Goal: Transaction & Acquisition: Purchase product/service

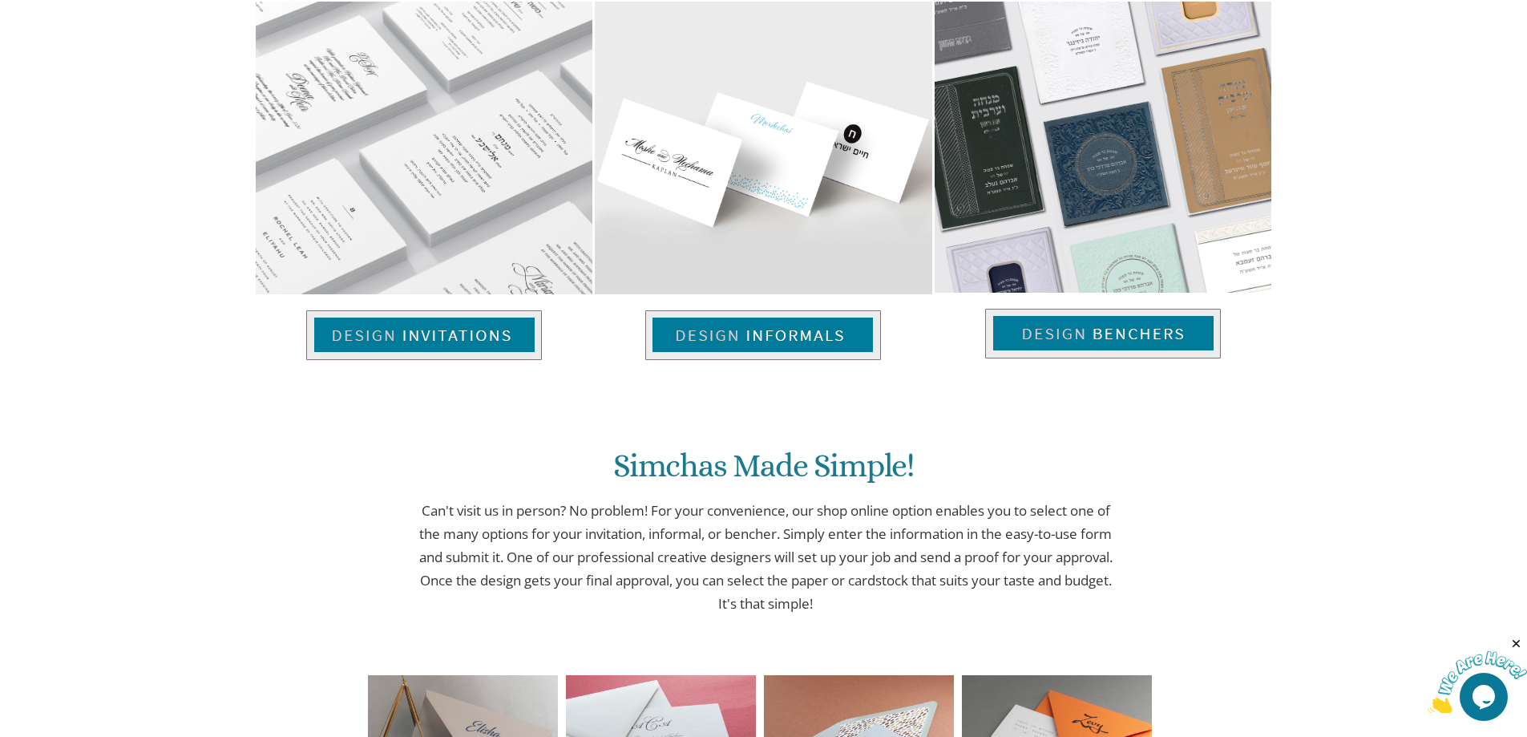
scroll to position [1138, 0]
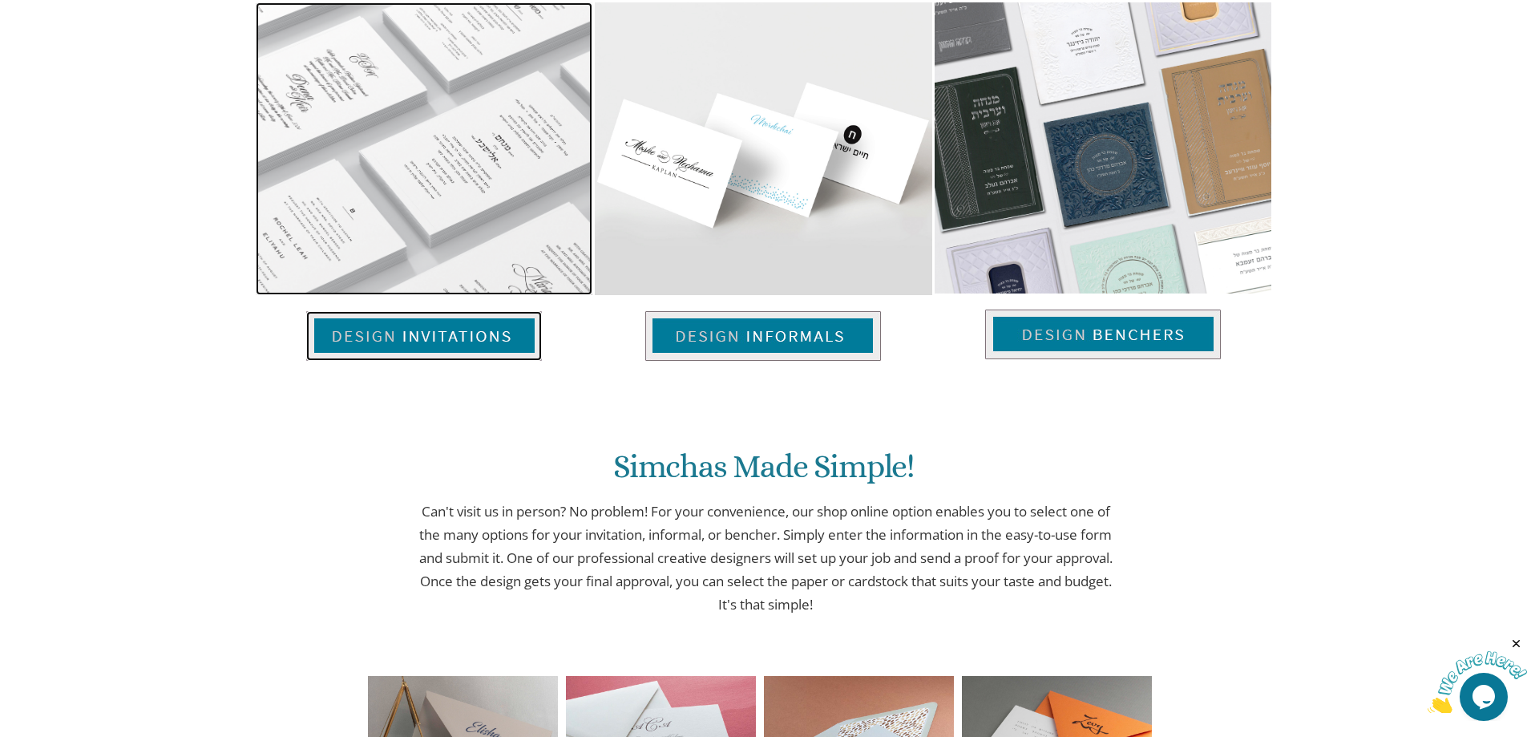
click at [430, 338] on img at bounding box center [424, 336] width 236 height 50
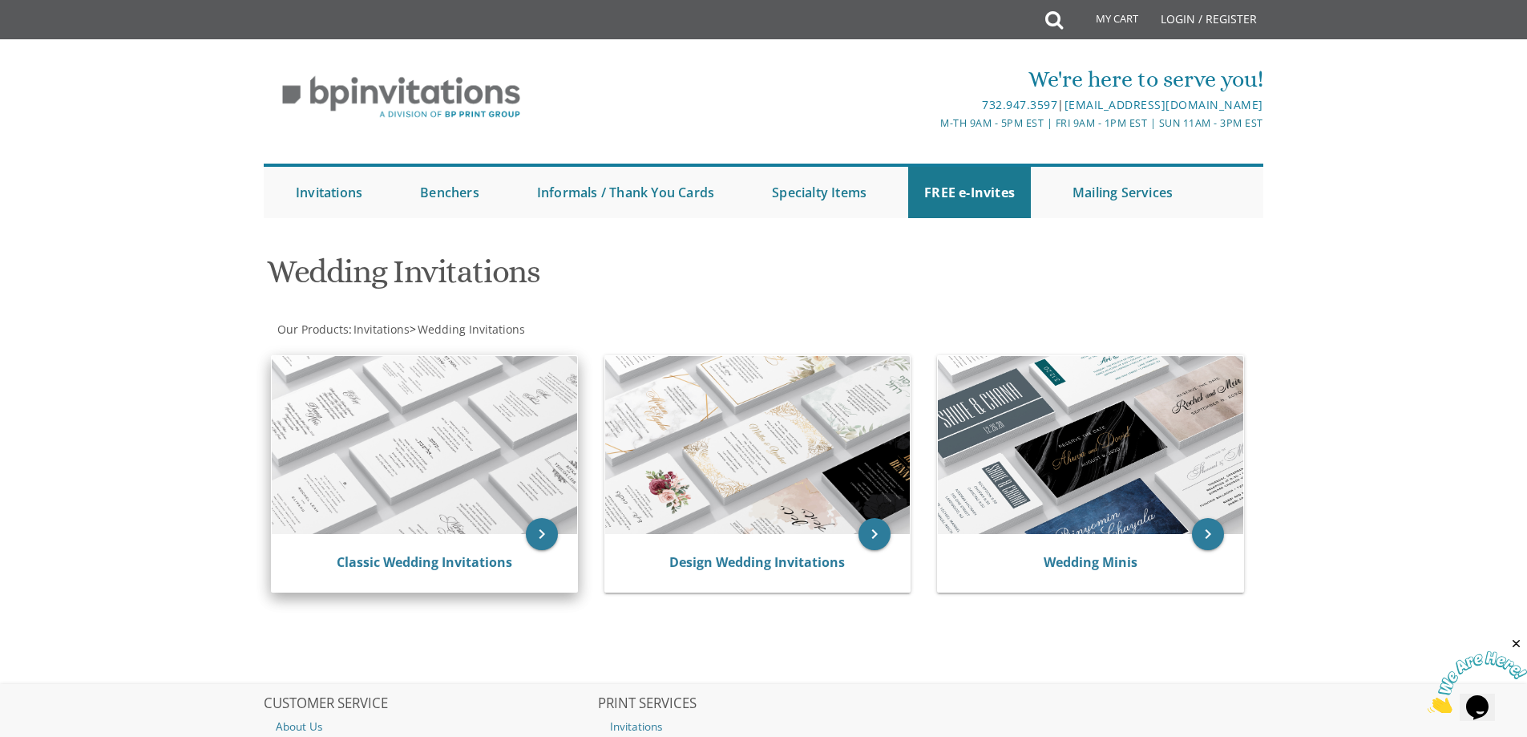
click at [490, 427] on img at bounding box center [424, 445] width 305 height 178
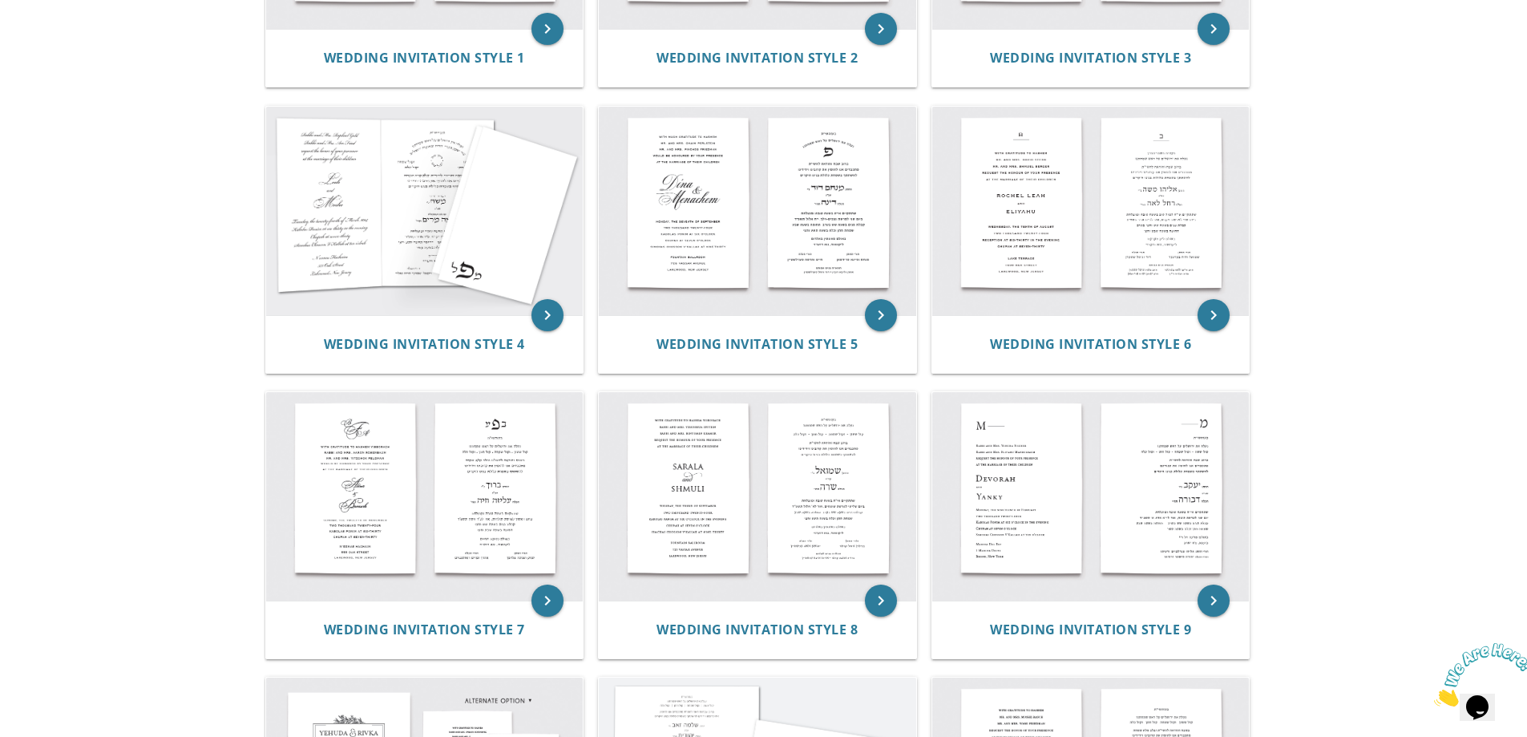
scroll to position [641, 0]
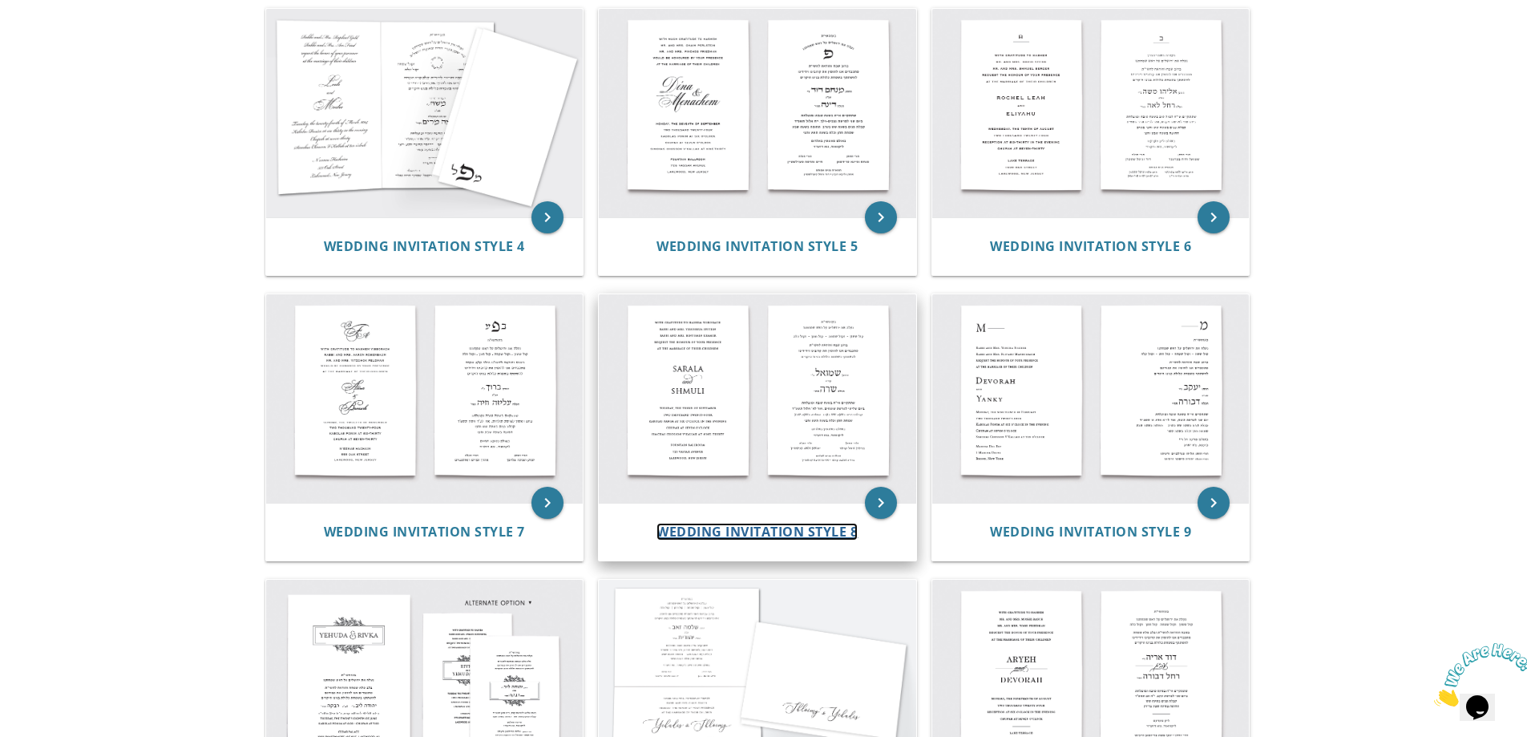
click at [770, 532] on span "Wedding Invitation Style 8" at bounding box center [756, 532] width 201 height 18
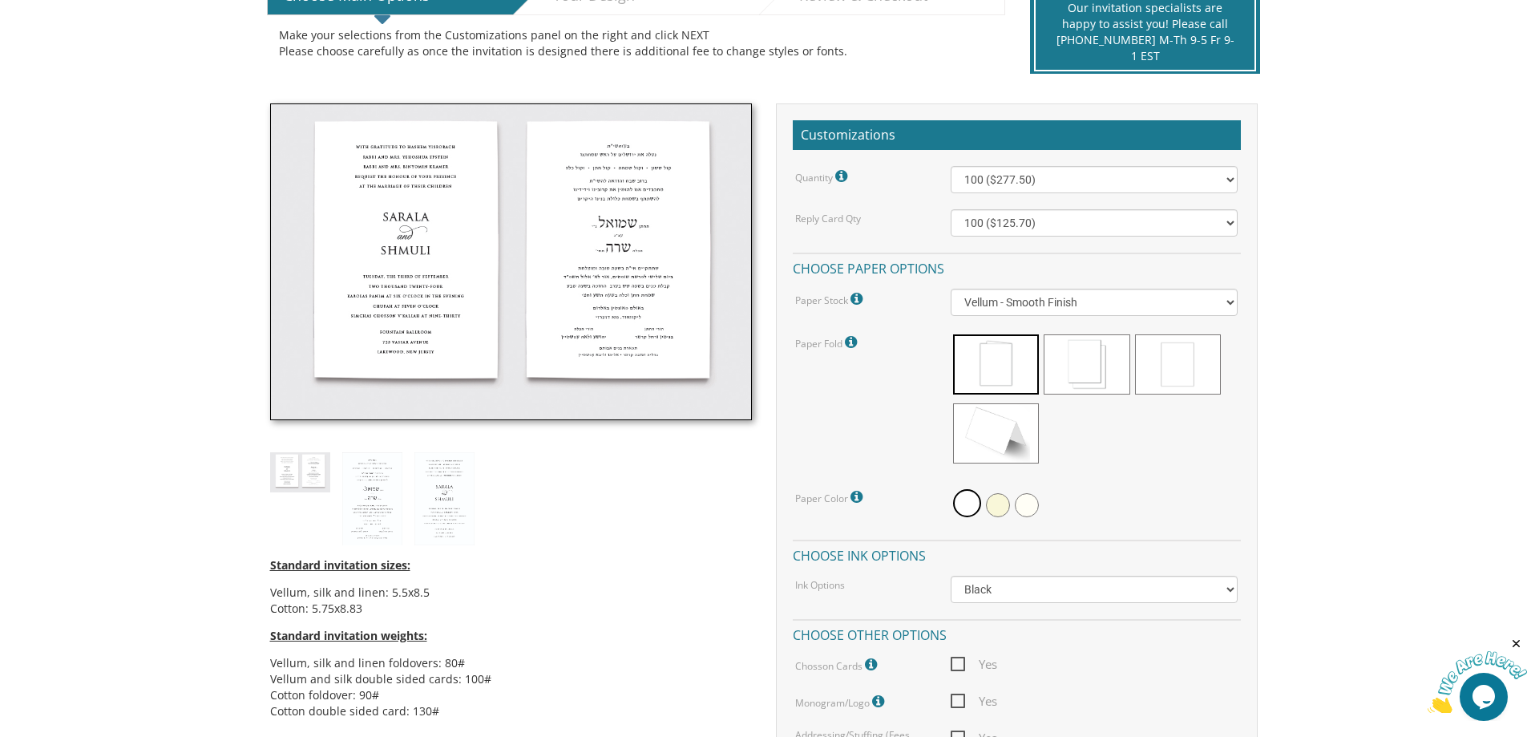
scroll to position [401, 0]
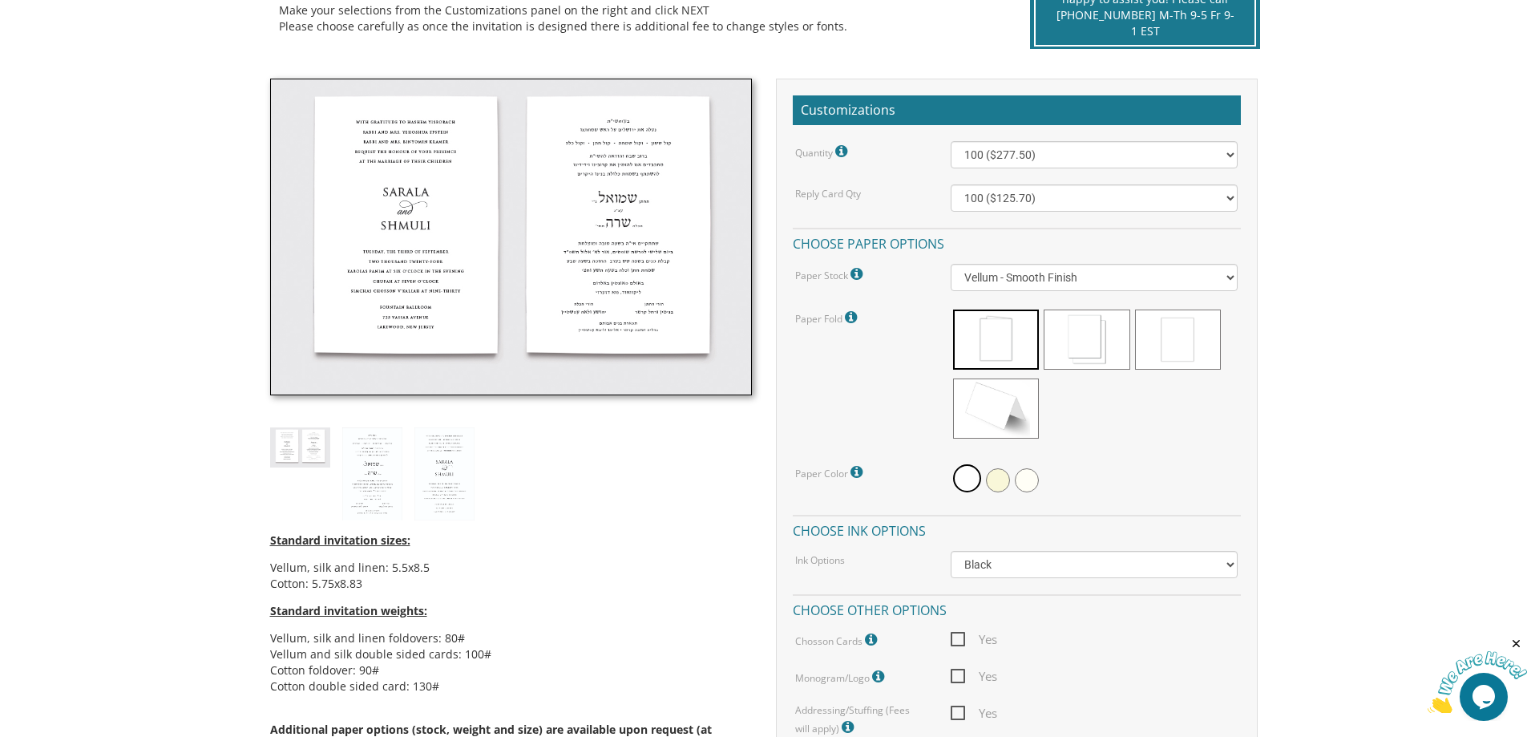
click at [418, 235] on img at bounding box center [511, 237] width 482 height 317
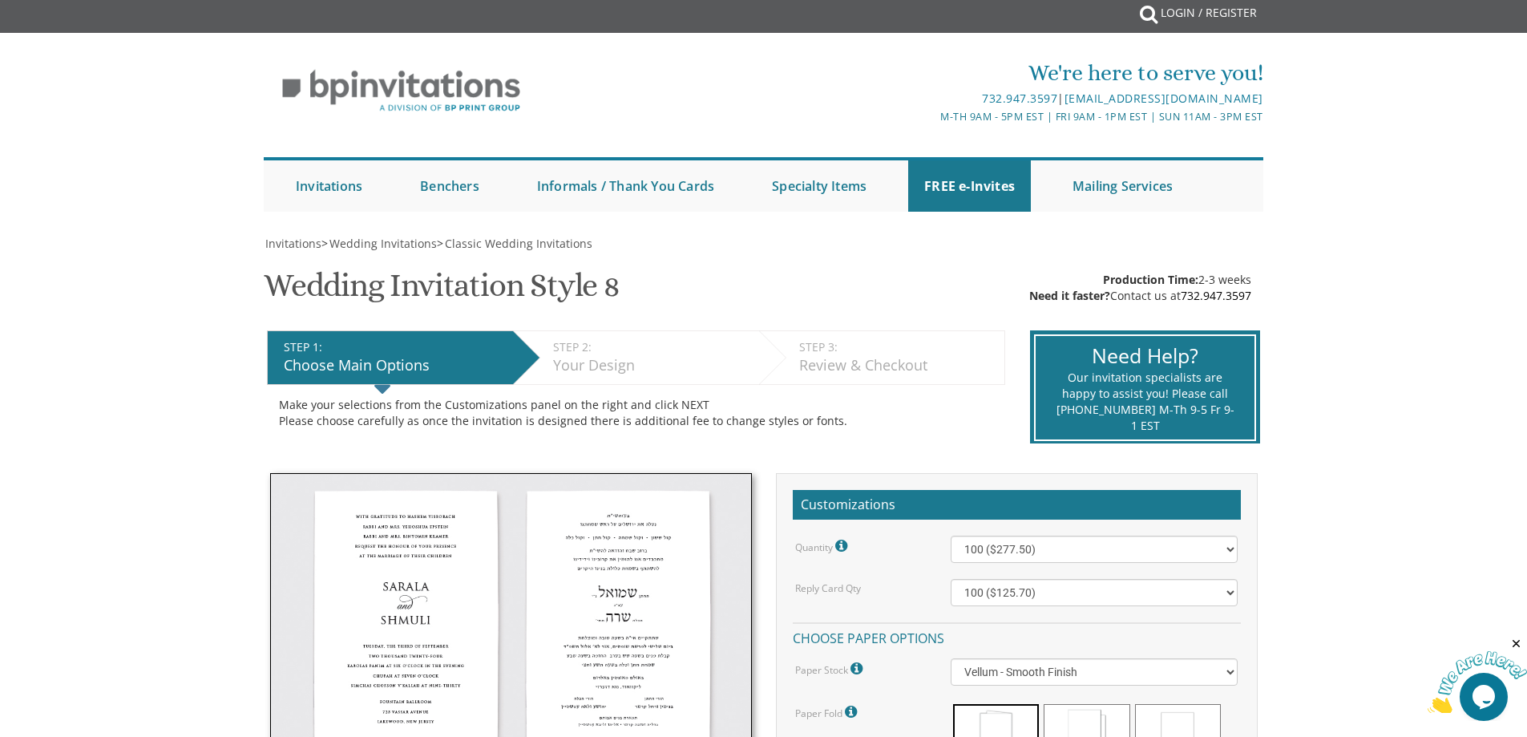
scroll to position [0, 0]
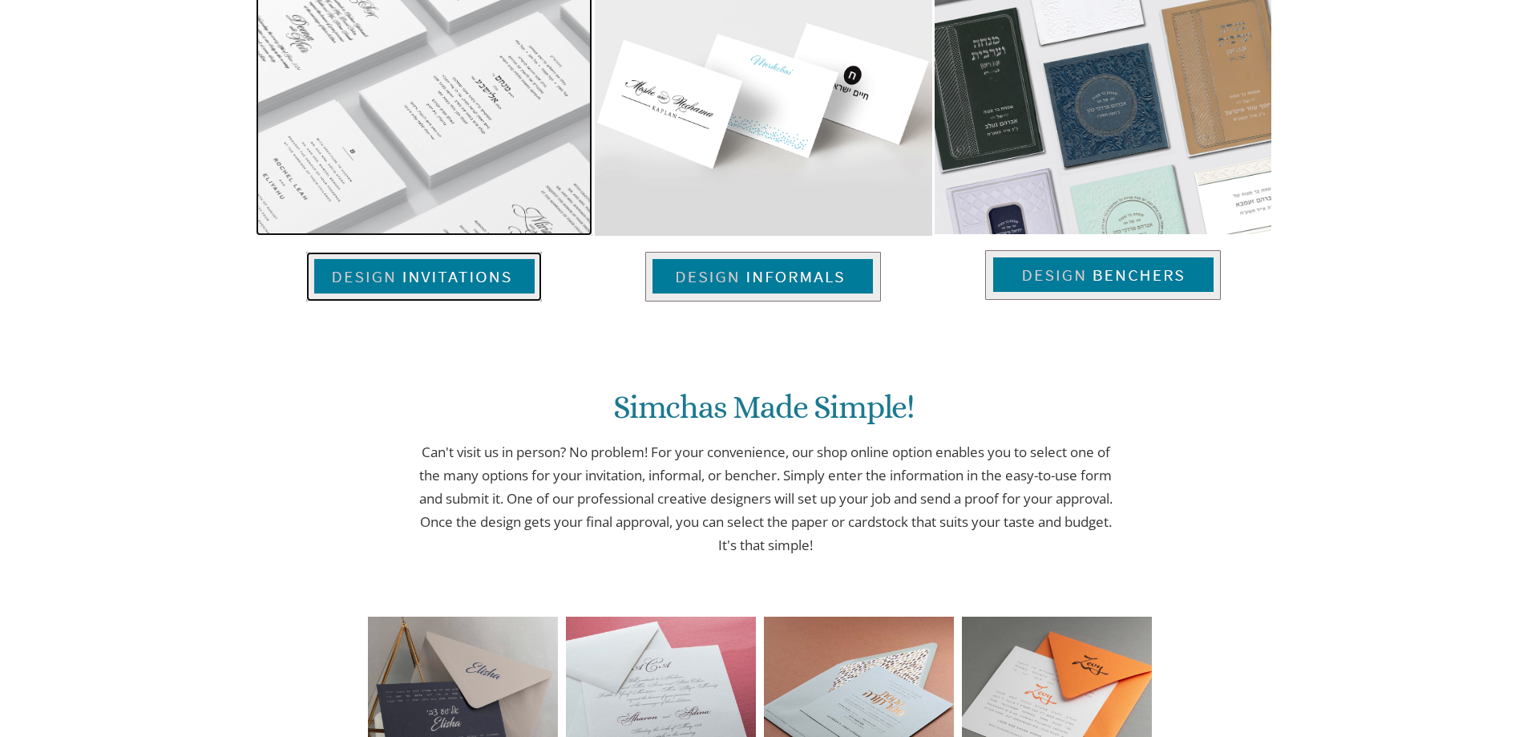
drag, startPoint x: 0, startPoint y: 0, endPoint x: 455, endPoint y: 271, distance: 529.7
click at [455, 271] on img at bounding box center [424, 277] width 236 height 50
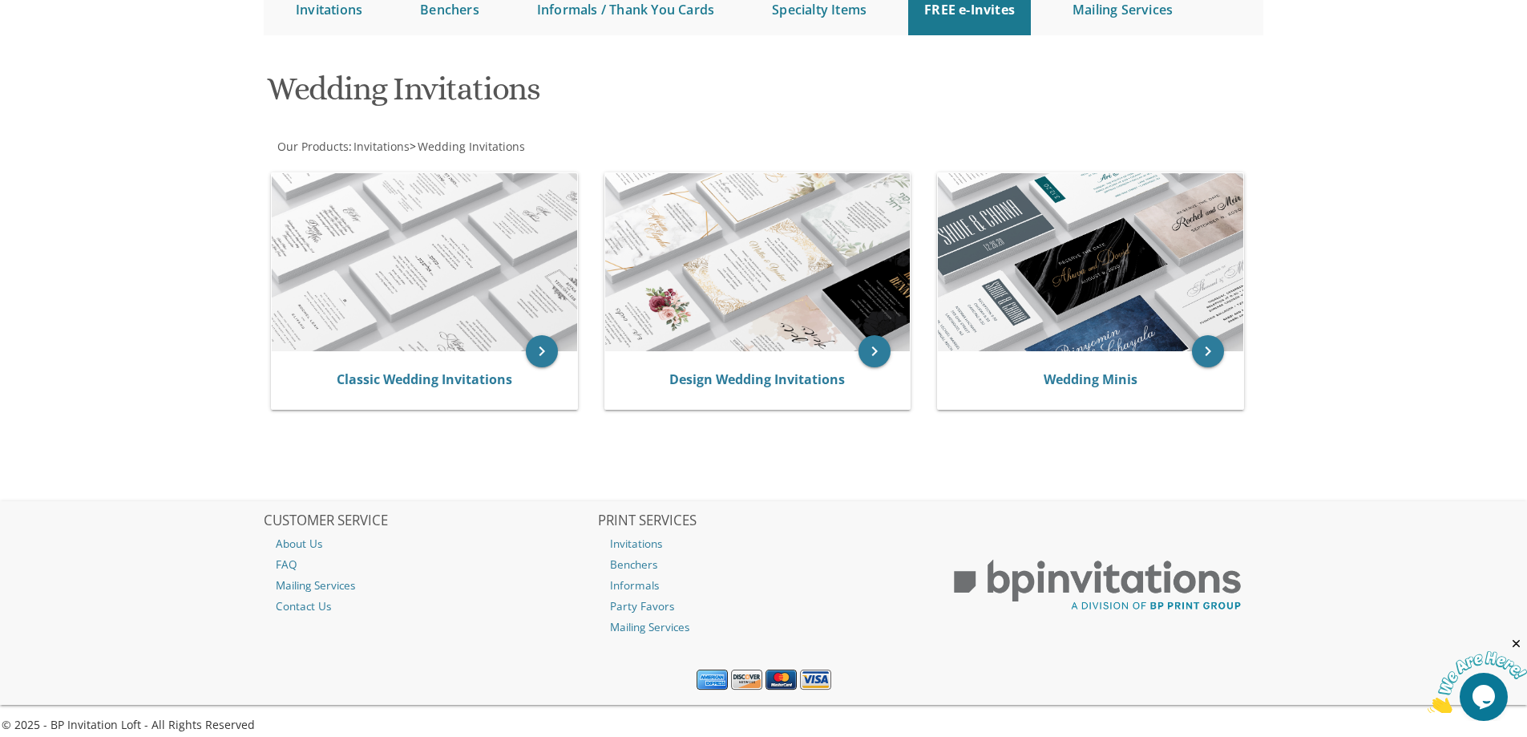
scroll to position [195, 0]
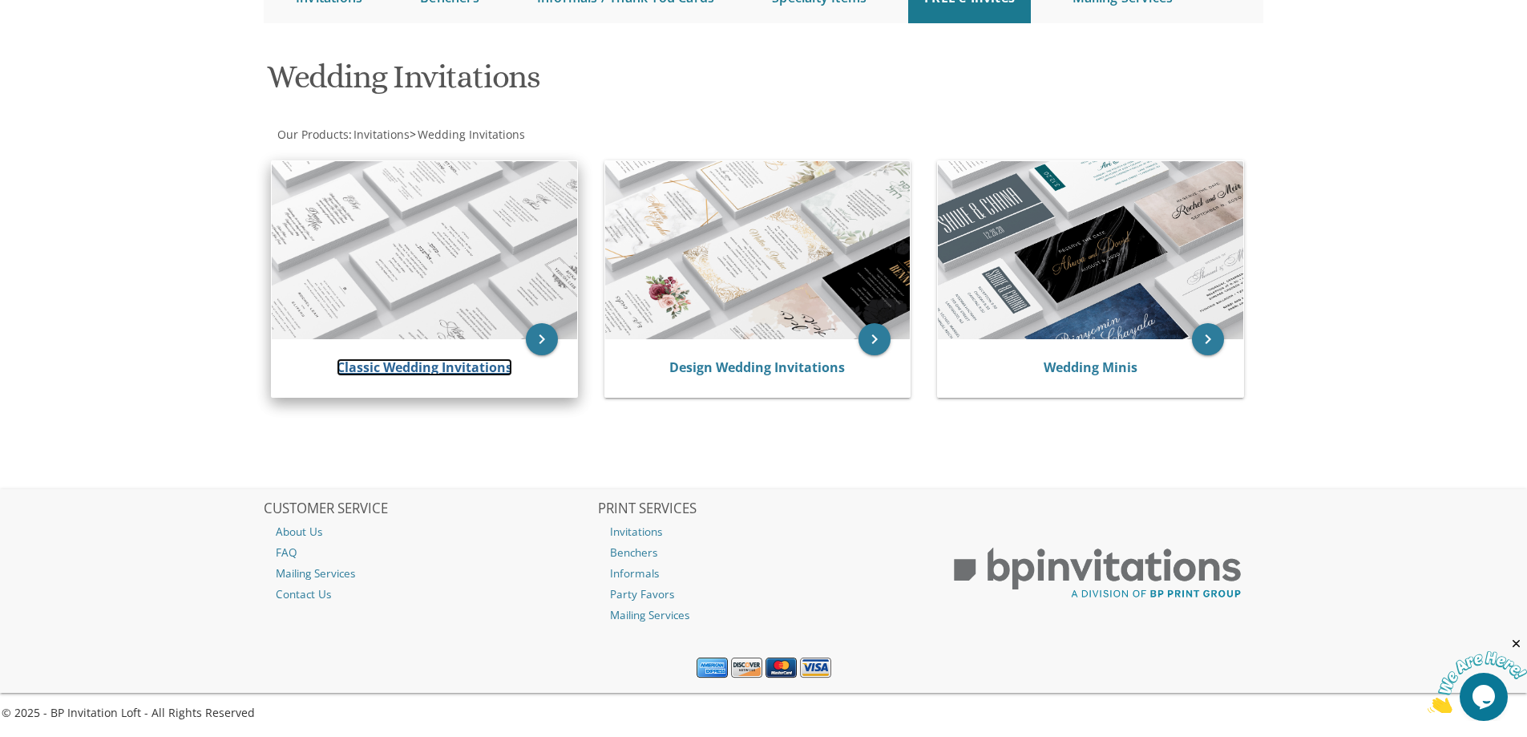
click at [390, 371] on link "Classic Wedding Invitations" at bounding box center [425, 367] width 176 height 18
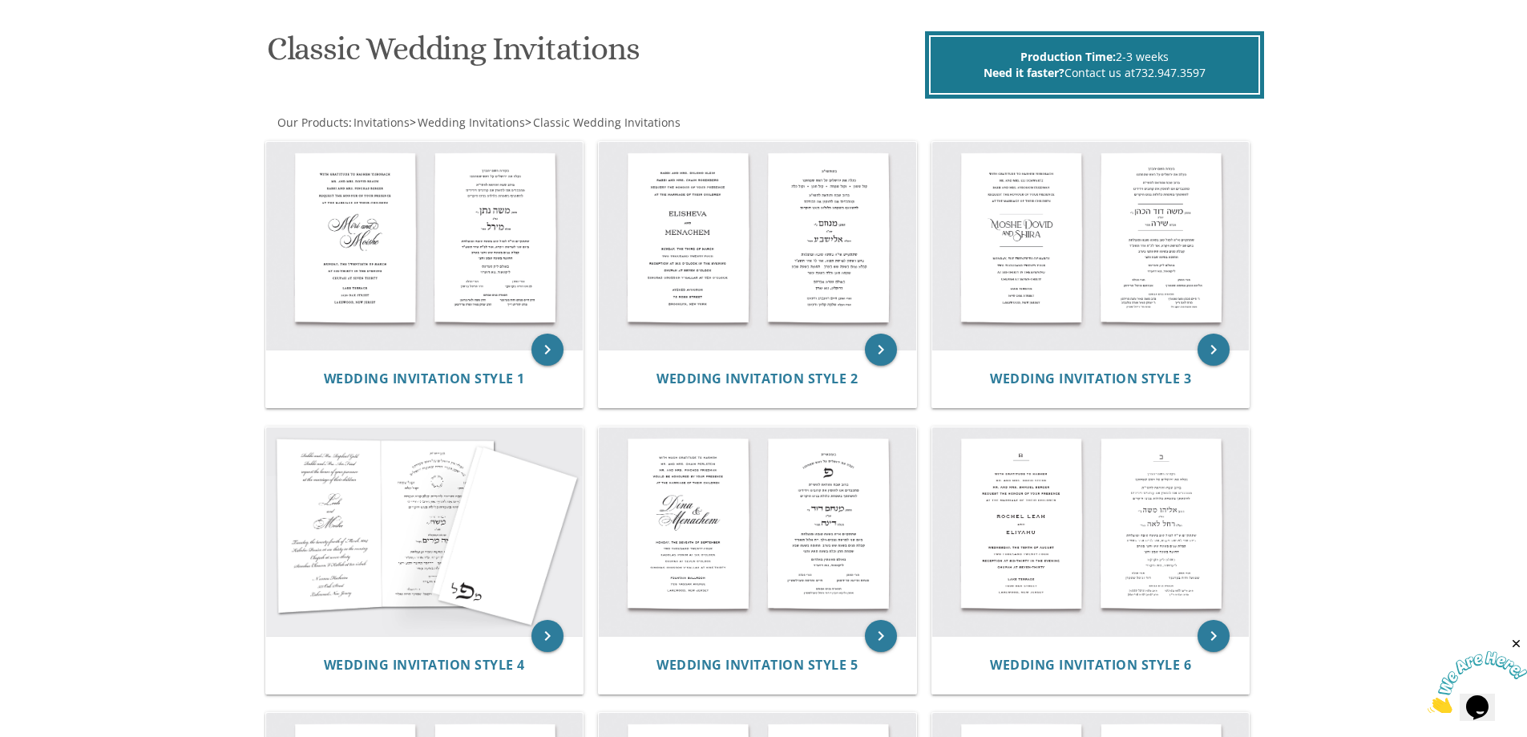
scroll to position [220, 0]
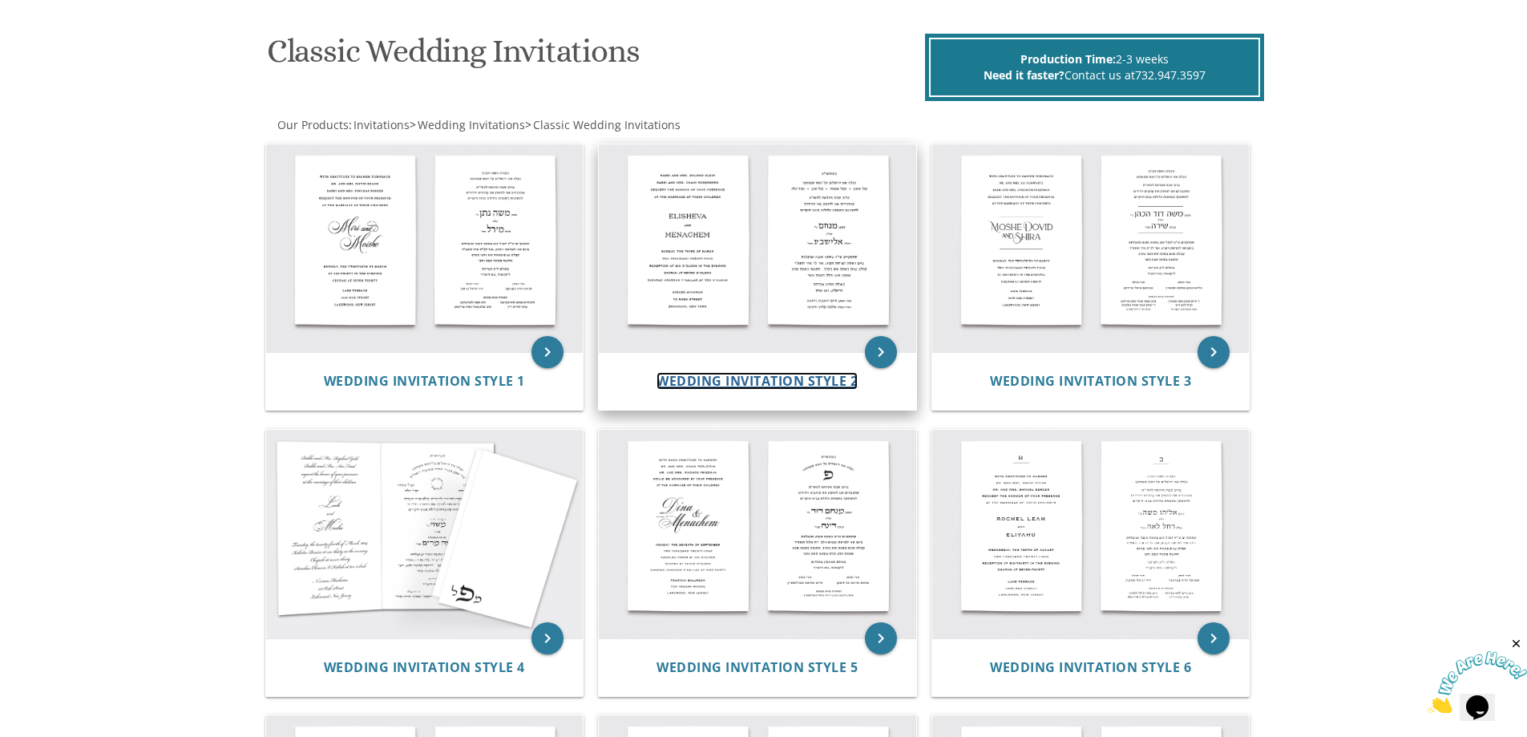
click at [766, 387] on span "Wedding Invitation Style 2" at bounding box center [756, 381] width 201 height 18
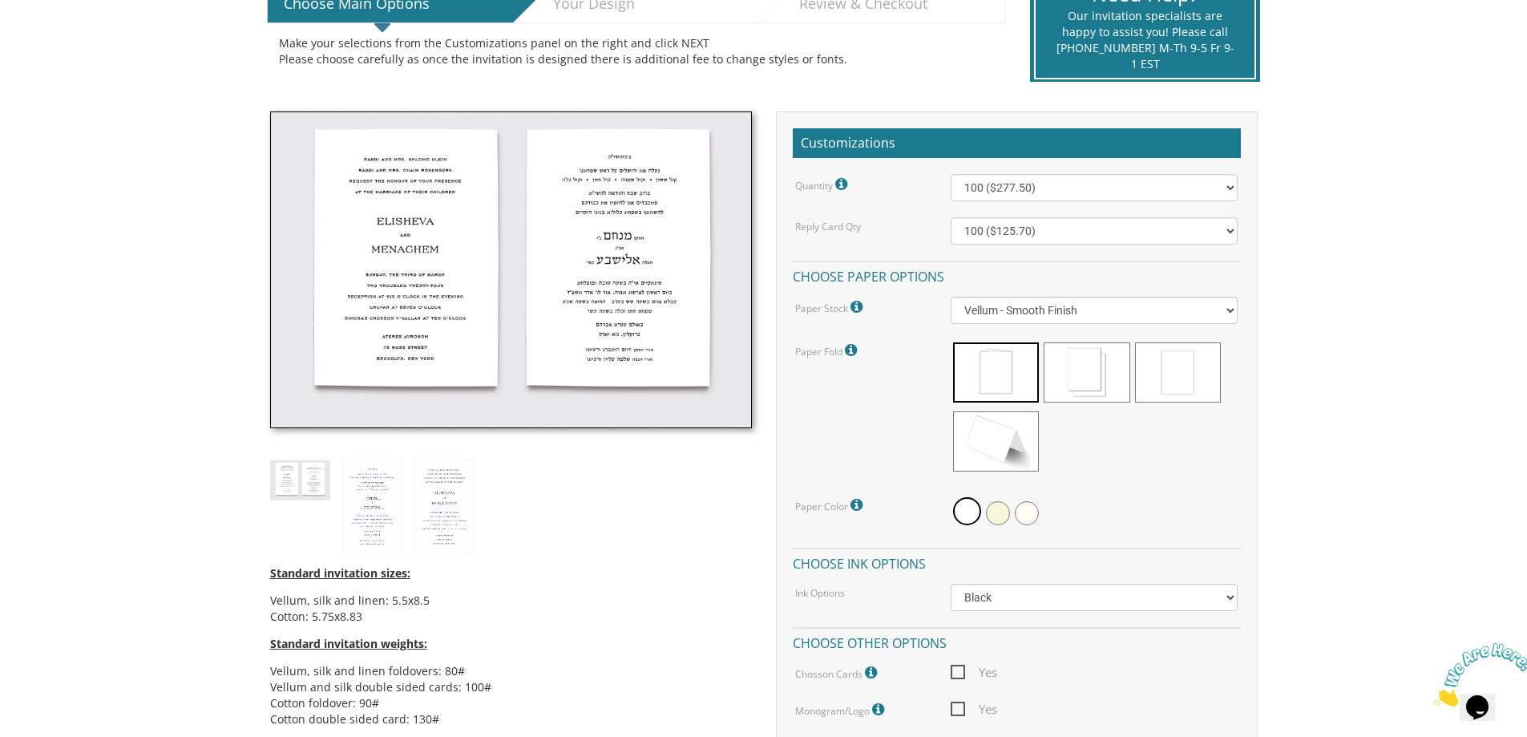
scroll to position [401, 0]
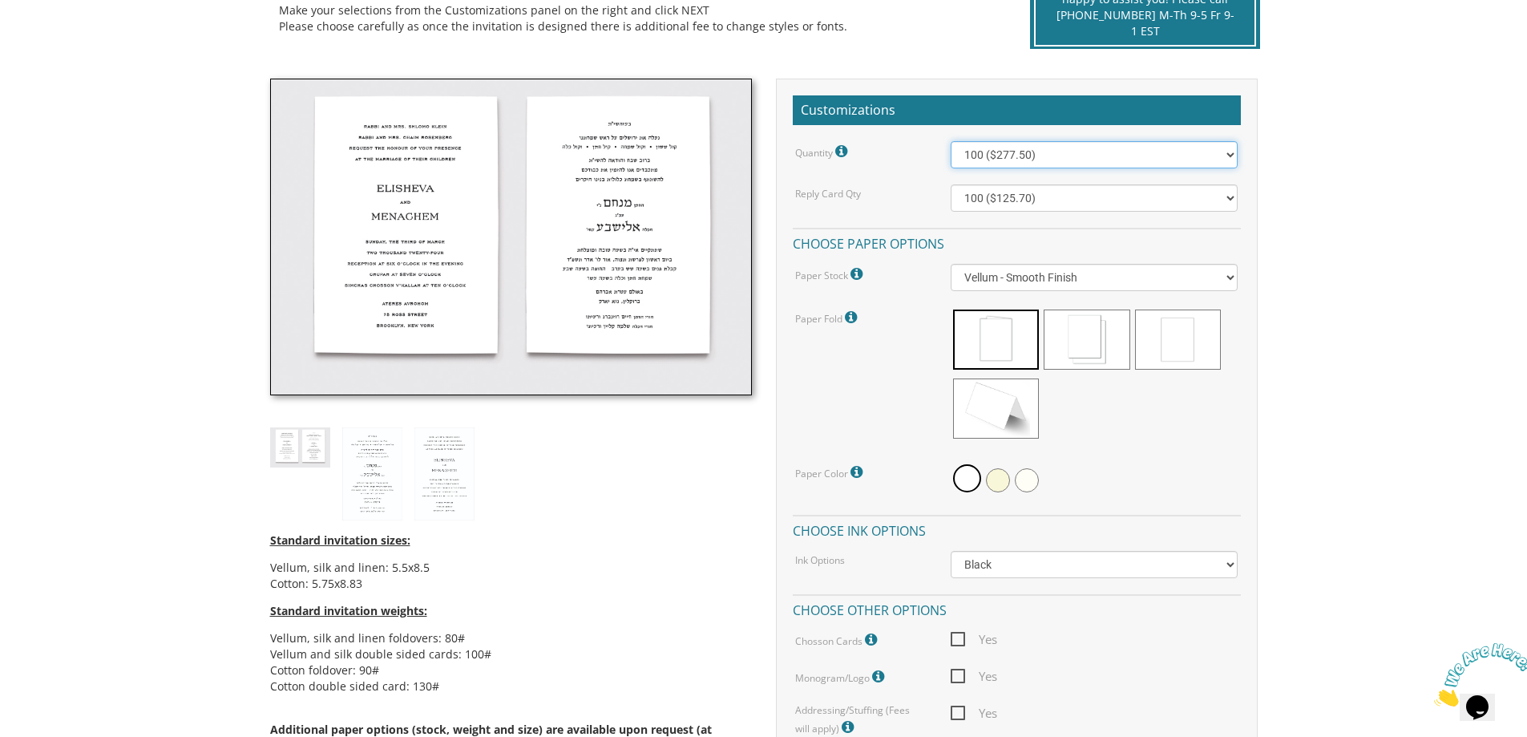
click at [1228, 155] on select "100 ($277.50) 200 ($330.45) 300 ($380.65) 400 ($432.70) 500 ($482.10) 600 ($534…" at bounding box center [1094, 154] width 287 height 27
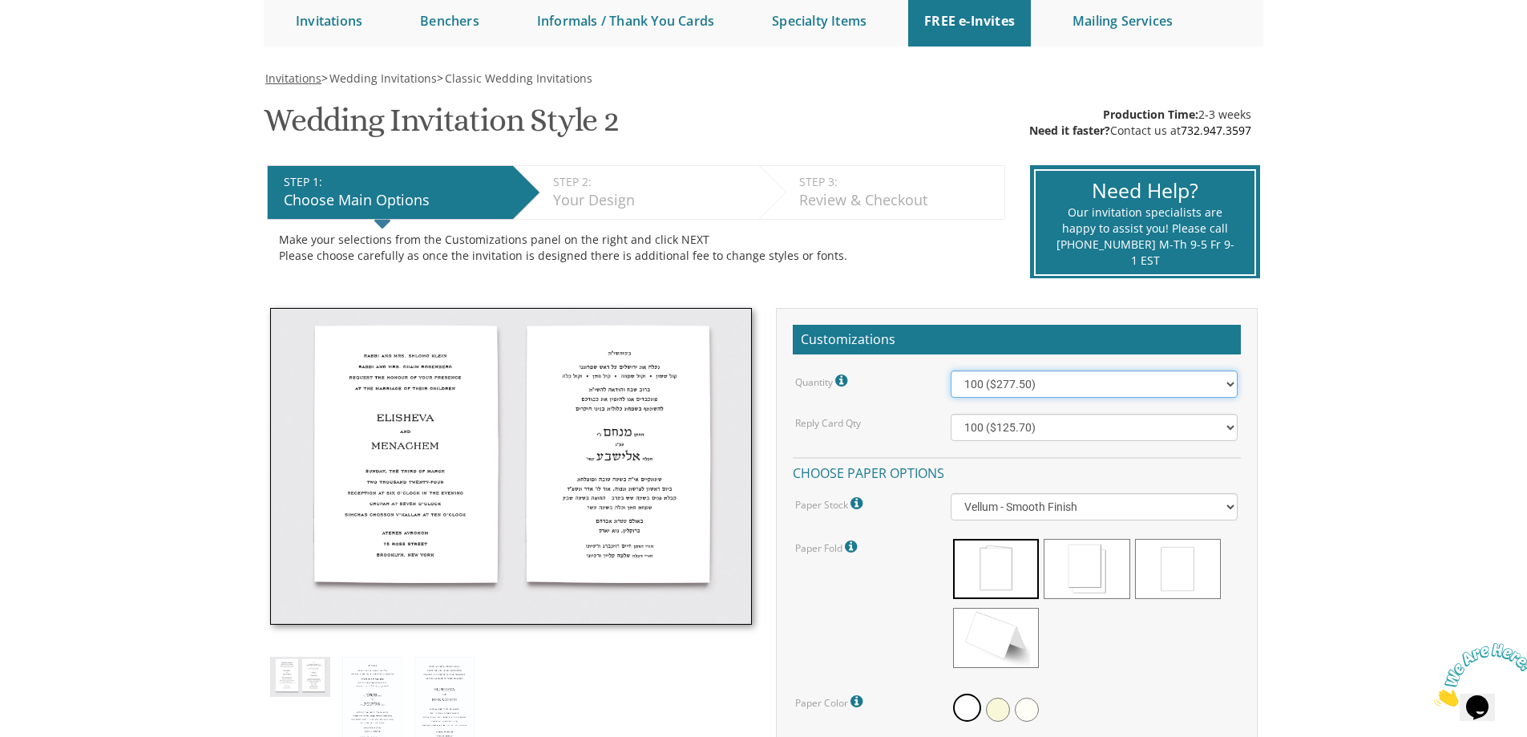
scroll to position [80, 0]
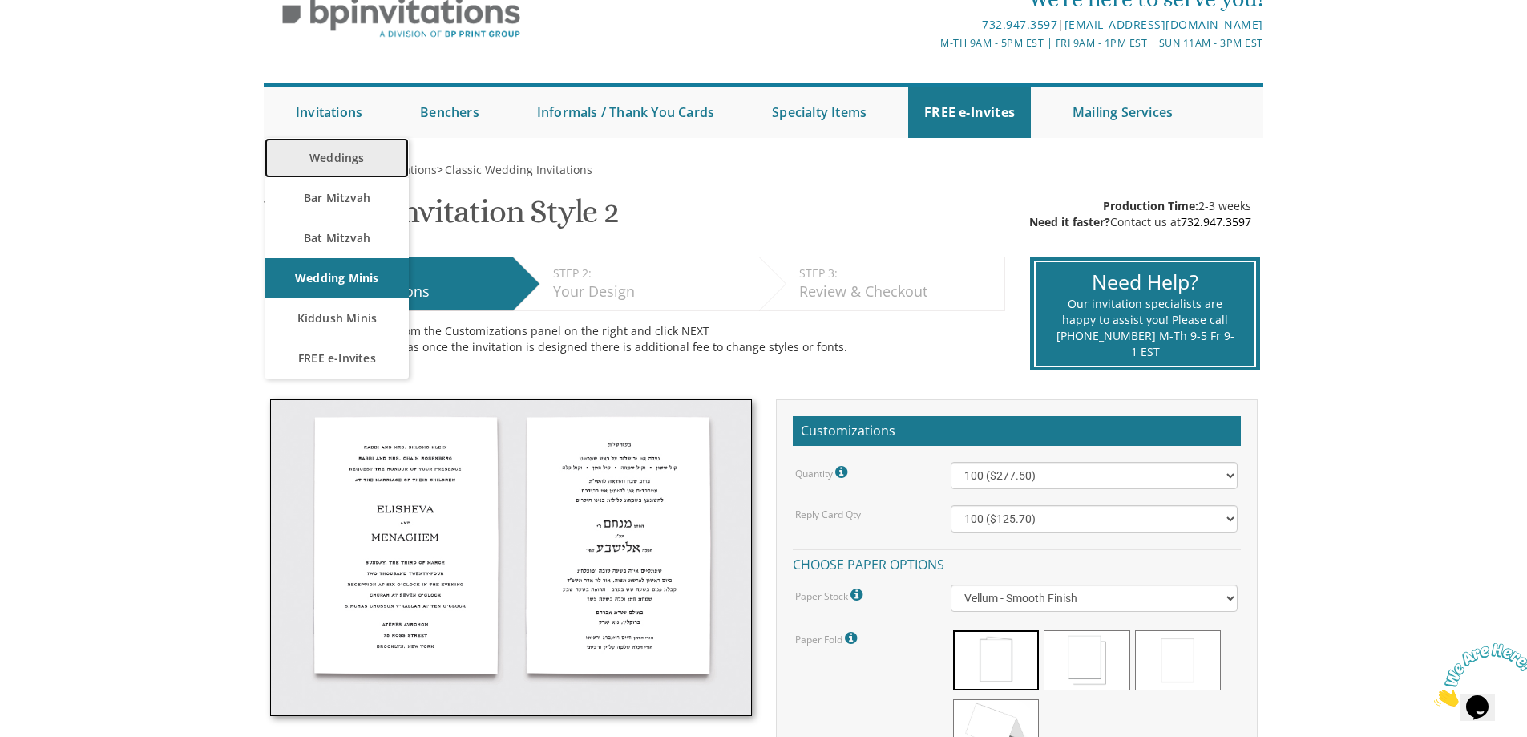
click at [347, 154] on link "Weddings" at bounding box center [336, 158] width 144 height 40
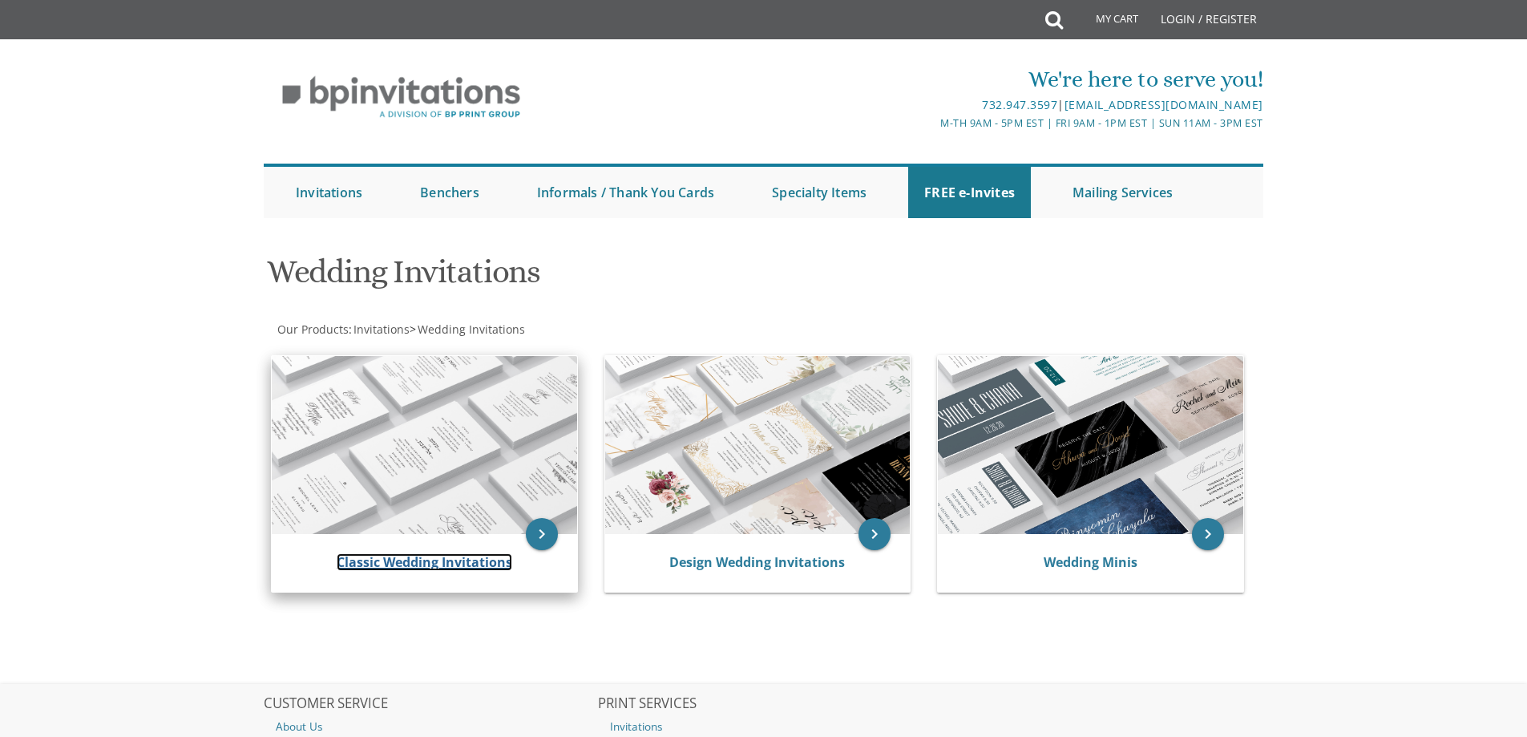
click at [427, 564] on link "Classic Wedding Invitations" at bounding box center [425, 562] width 176 height 18
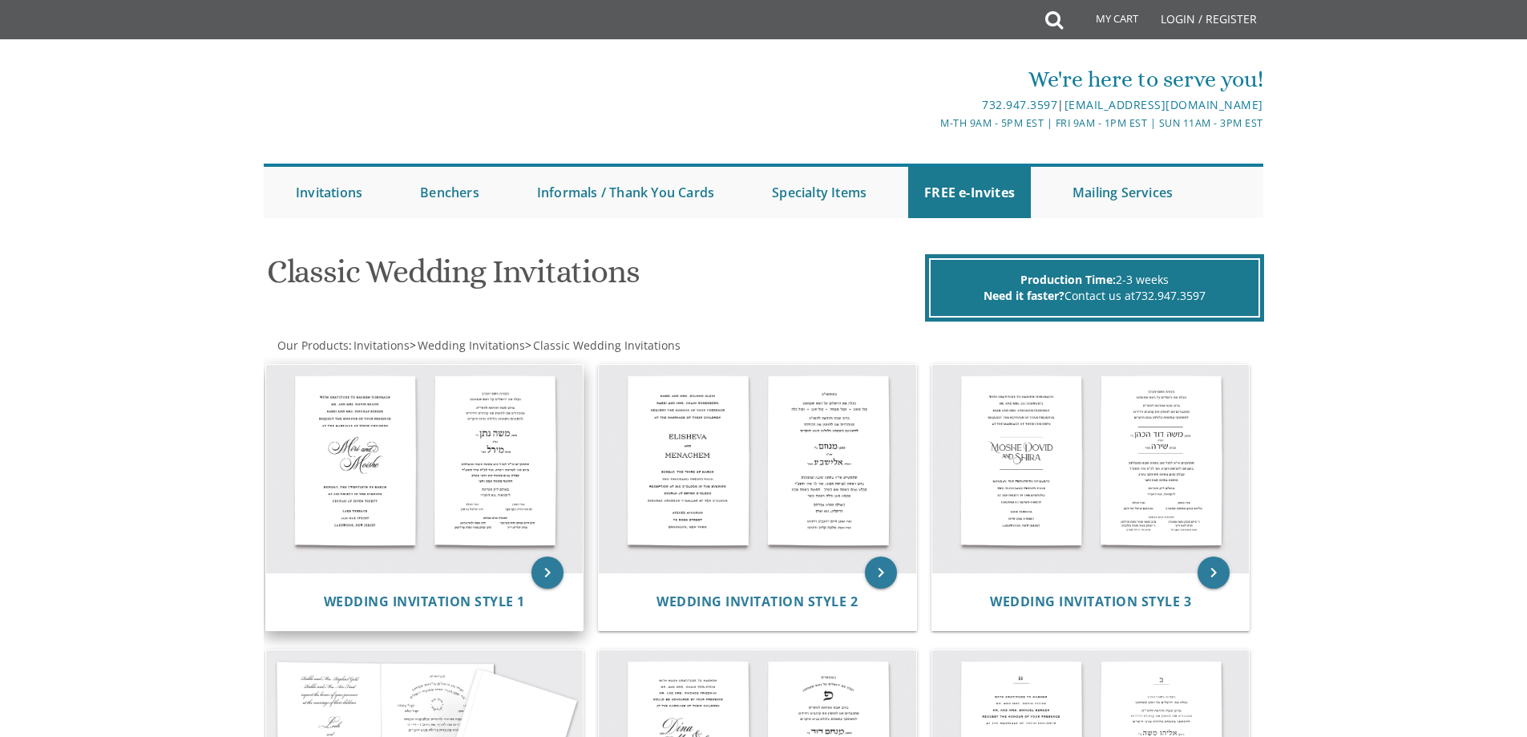
click at [483, 483] on img at bounding box center [424, 469] width 317 height 208
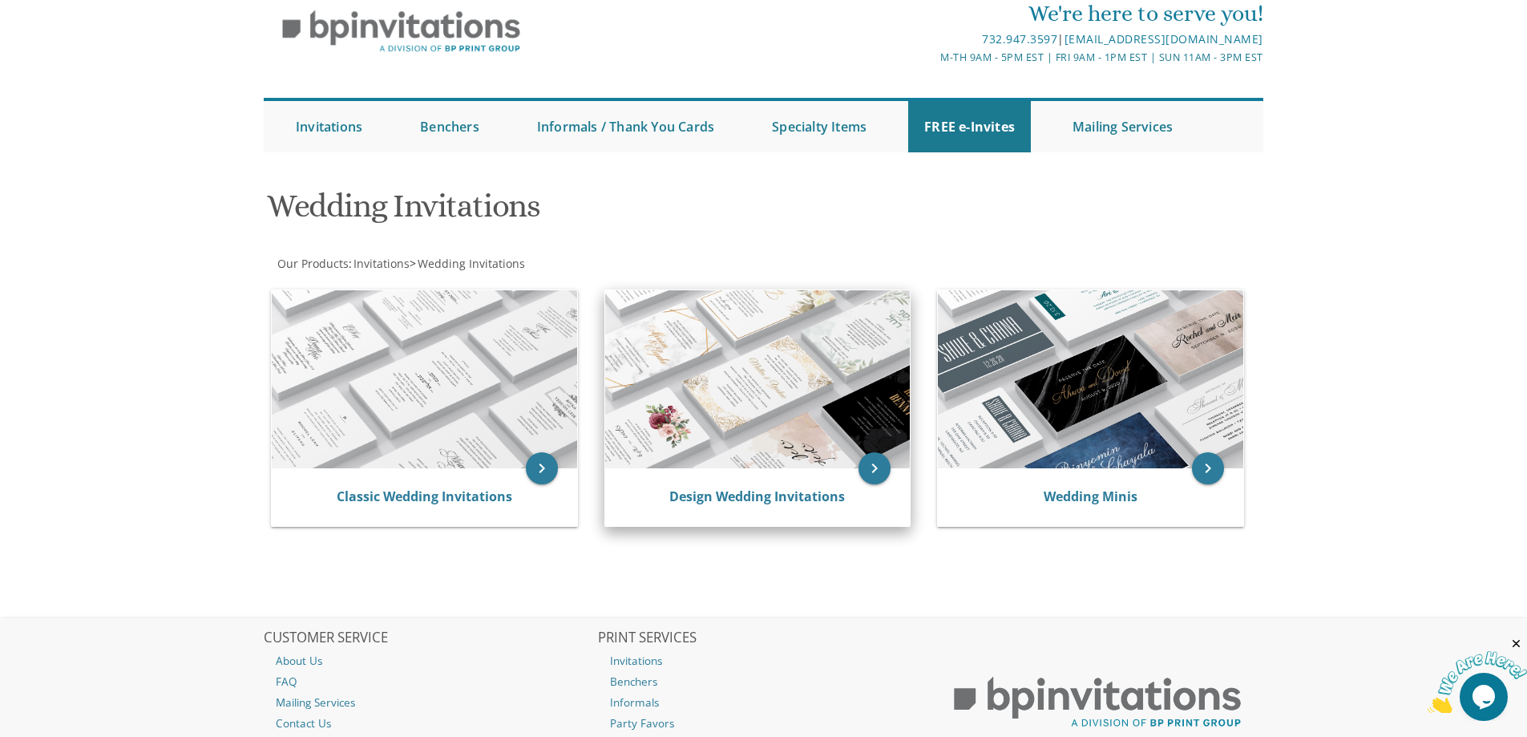
scroll to position [195, 0]
